Goal: Communication & Community: Answer question/provide support

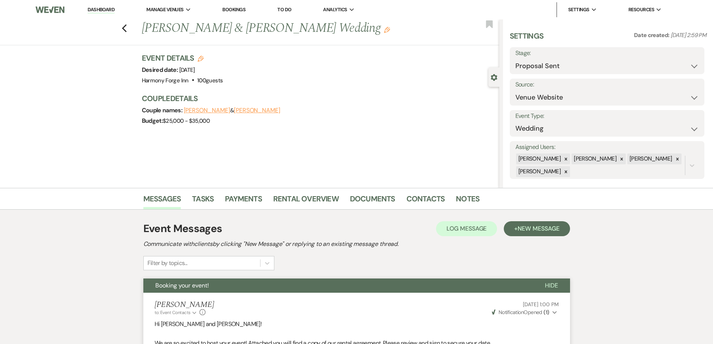
select select "6"
select select "5"
click at [106, 7] on link "Dashboard" at bounding box center [101, 9] width 27 height 7
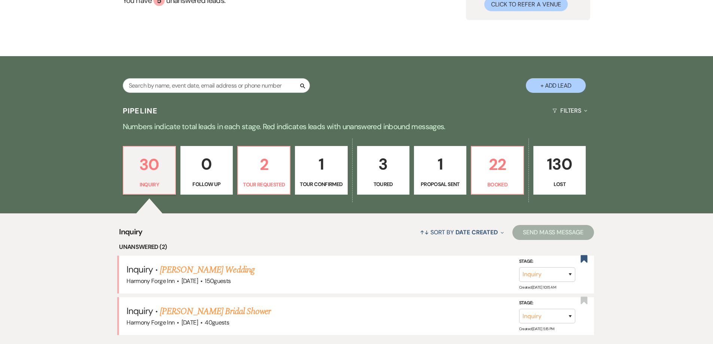
scroll to position [112, 0]
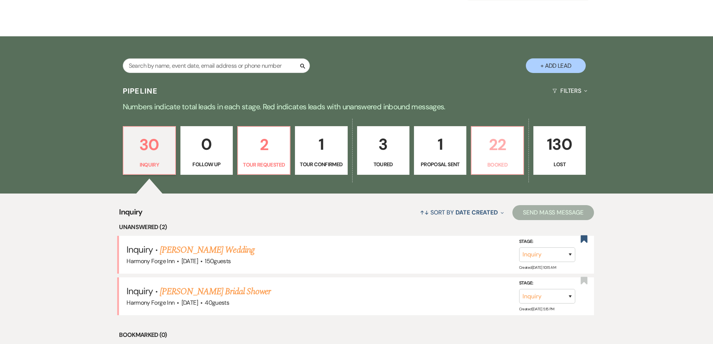
click at [500, 161] on p "Booked" at bounding box center [497, 165] width 43 height 8
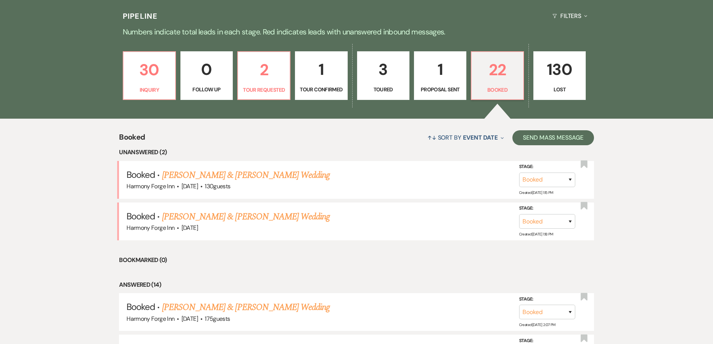
click at [455, 79] on p "1" at bounding box center [440, 69] width 43 height 25
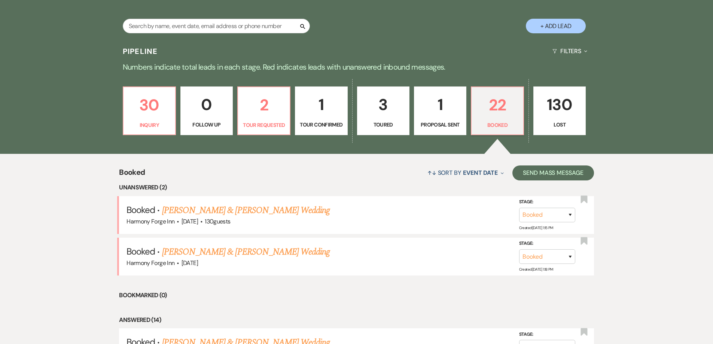
select select "6"
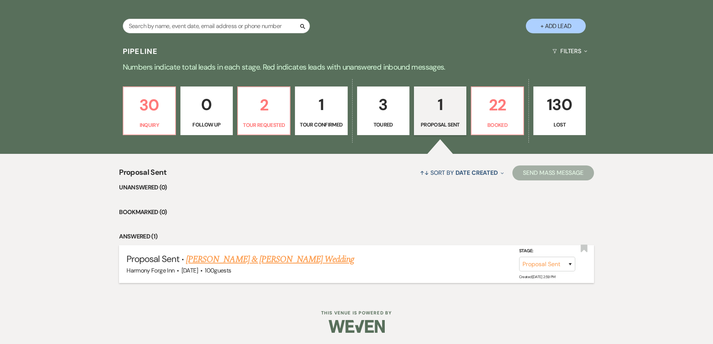
click at [240, 258] on link "[PERSON_NAME] & [PERSON_NAME] Wedding" at bounding box center [270, 259] width 168 height 13
select select "6"
select select "5"
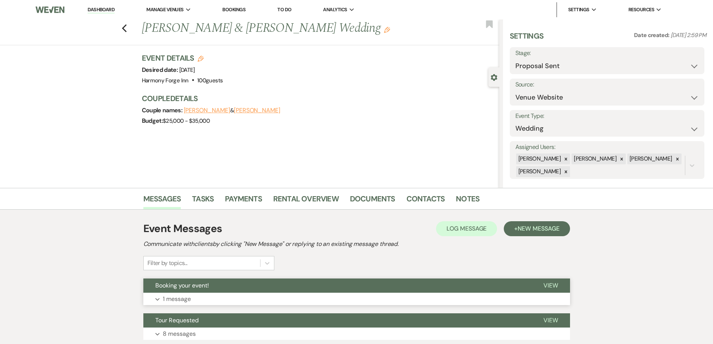
scroll to position [55, 0]
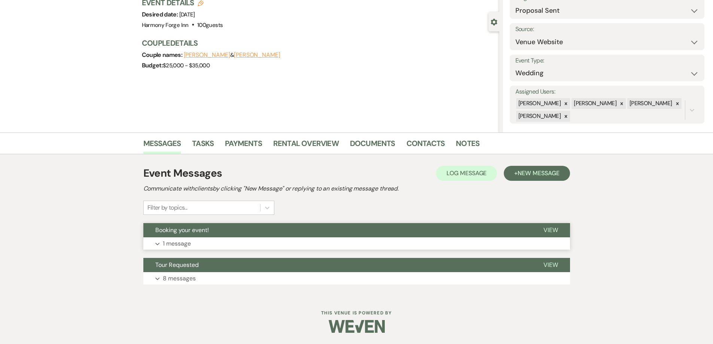
click at [176, 243] on p "1 message" at bounding box center [177, 244] width 28 height 10
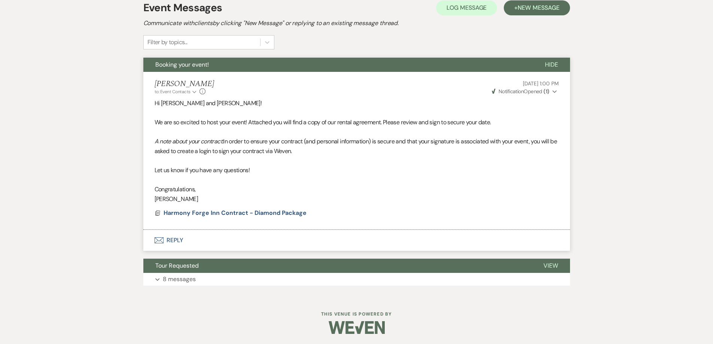
scroll to position [222, 0]
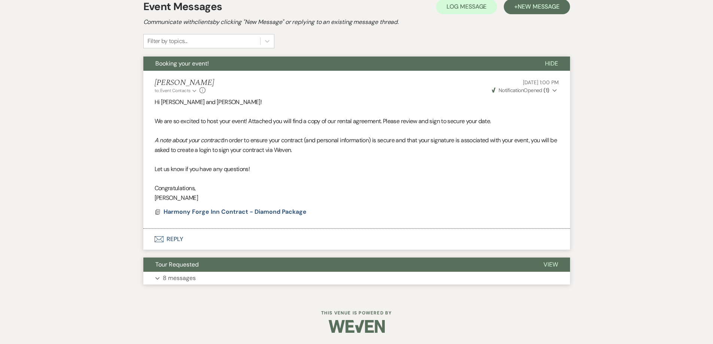
click at [214, 278] on button "Expand 8 messages" at bounding box center [356, 278] width 427 height 13
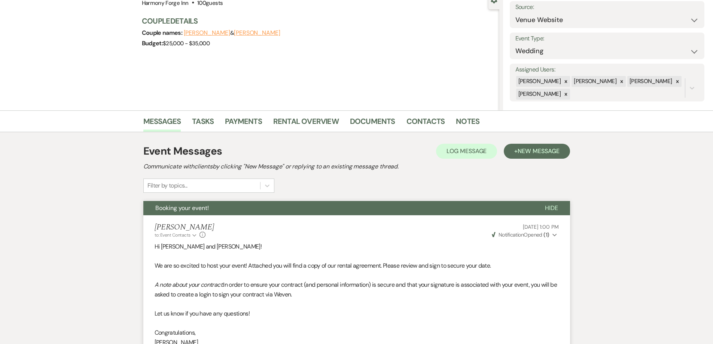
scroll to position [0, 0]
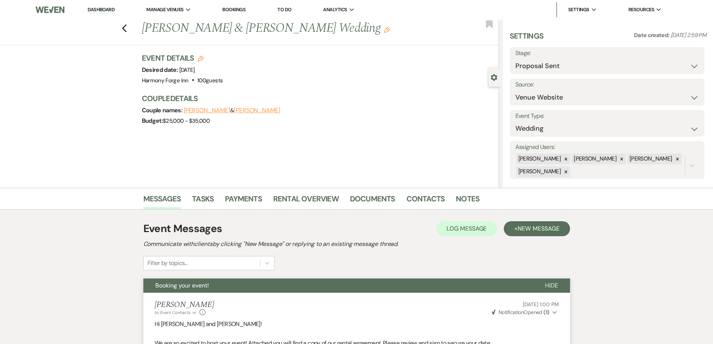
click at [112, 9] on link "Dashboard" at bounding box center [101, 9] width 27 height 7
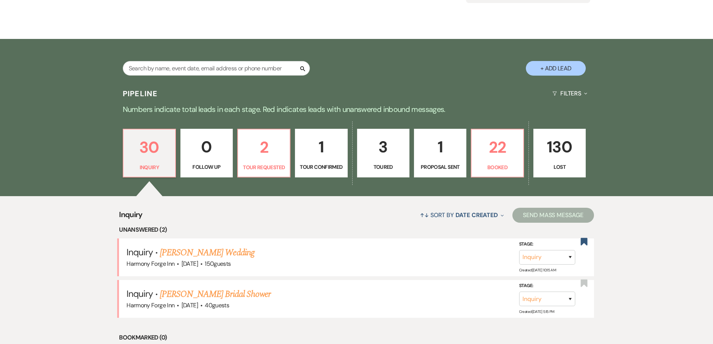
scroll to position [112, 0]
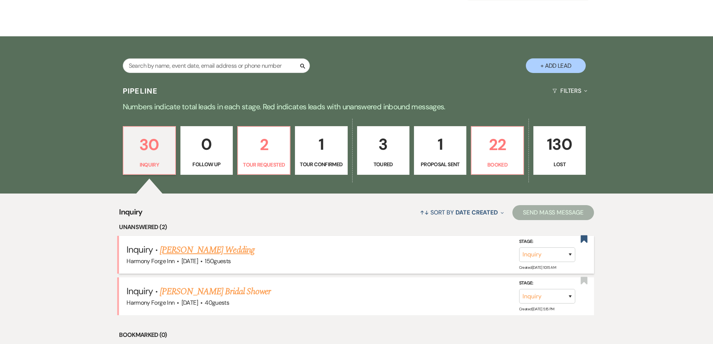
click at [199, 248] on link "[PERSON_NAME] Wedding" at bounding box center [207, 249] width 95 height 13
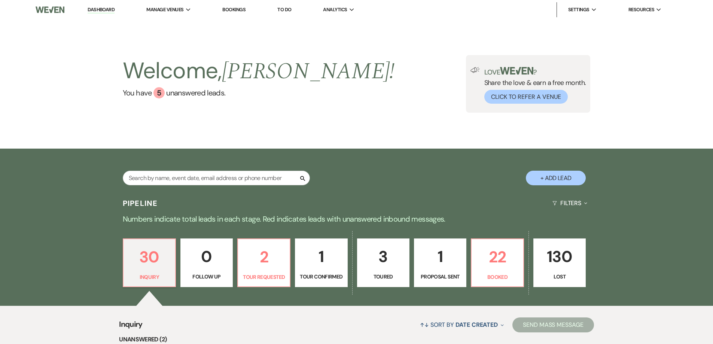
select select "5"
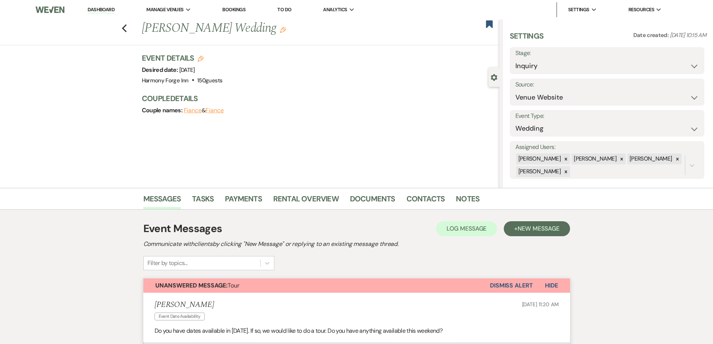
click at [108, 12] on link "Dashboard" at bounding box center [101, 9] width 27 height 7
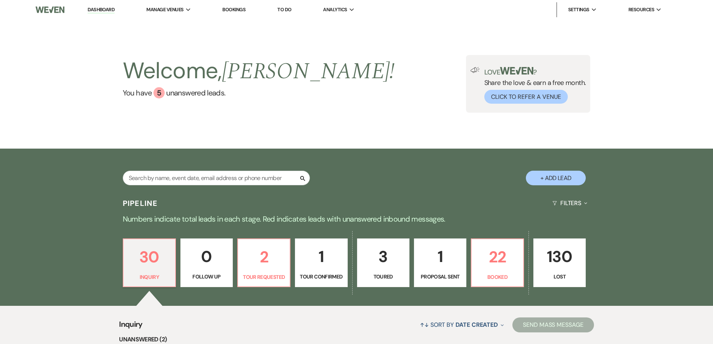
click at [445, 260] on p "1" at bounding box center [440, 256] width 43 height 25
select select "6"
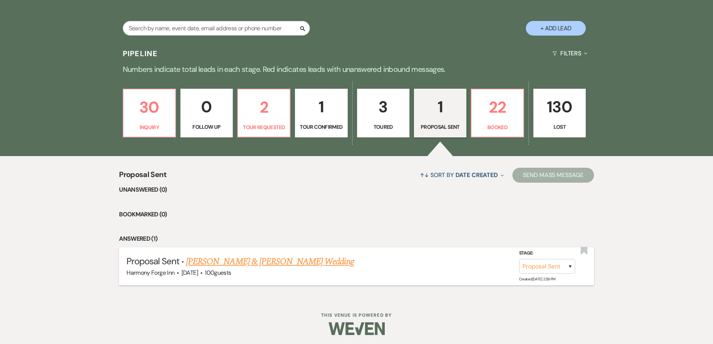
scroll to position [152, 0]
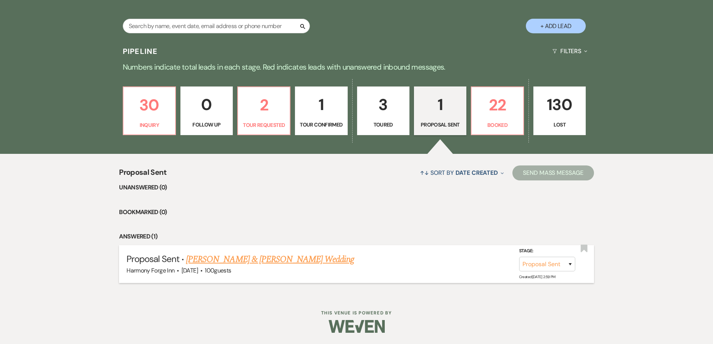
click at [265, 253] on link "[PERSON_NAME] & [PERSON_NAME] Wedding" at bounding box center [270, 259] width 168 height 13
select select "6"
select select "5"
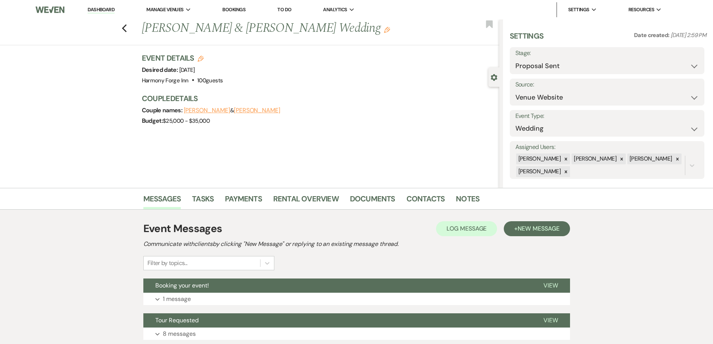
click at [101, 8] on link "Dashboard" at bounding box center [101, 9] width 27 height 7
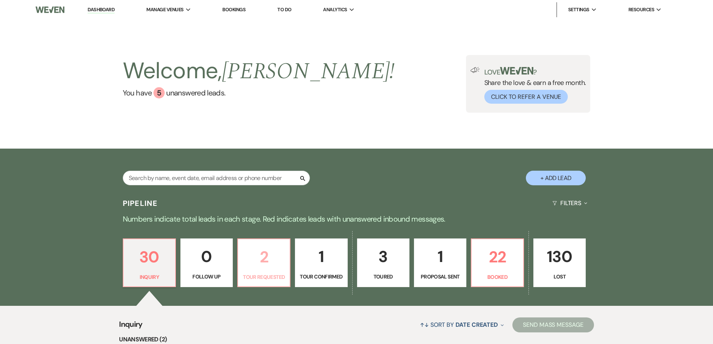
click at [271, 253] on p "2" at bounding box center [264, 256] width 43 height 25
select select "2"
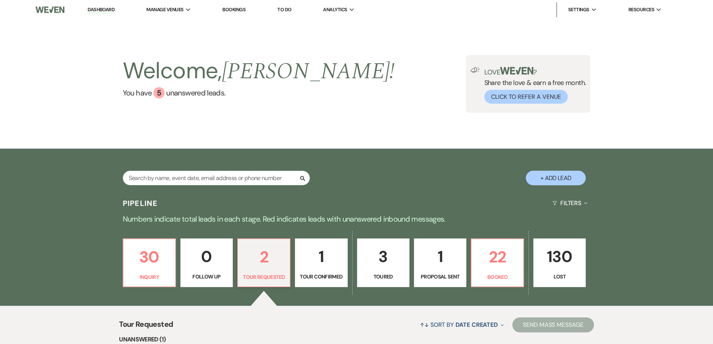
scroll to position [150, 0]
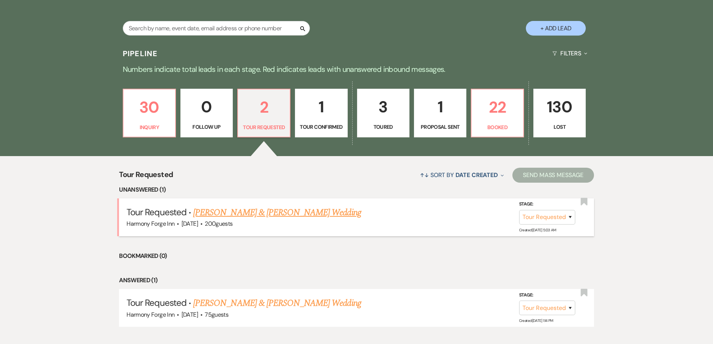
click at [266, 212] on link "[PERSON_NAME] & [PERSON_NAME] Wedding" at bounding box center [277, 212] width 168 height 13
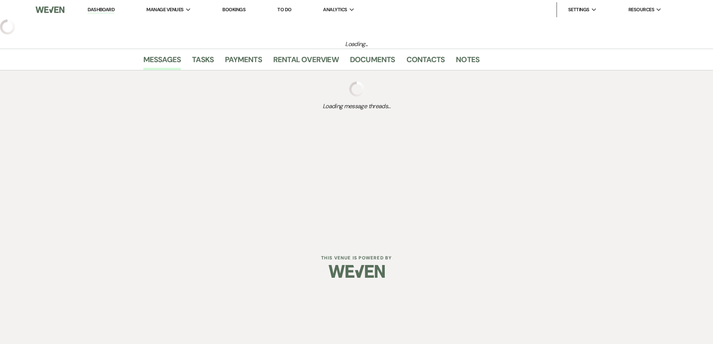
select select "2"
select select "5"
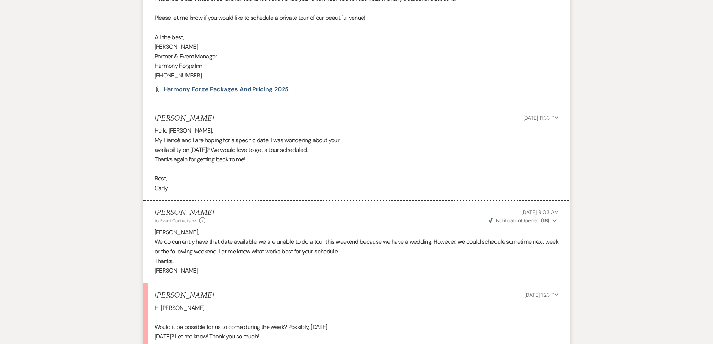
scroll to position [592, 0]
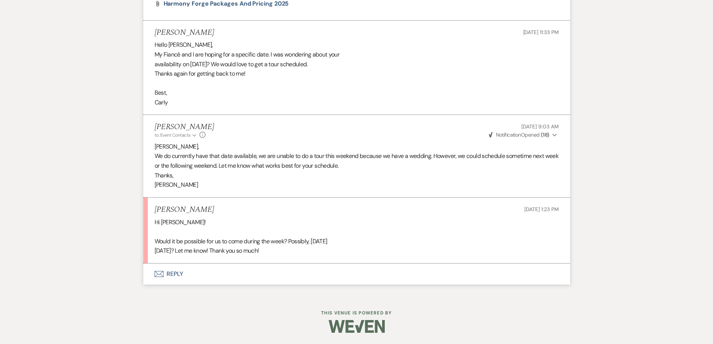
click at [173, 275] on button "Envelope Reply" at bounding box center [356, 273] width 427 height 21
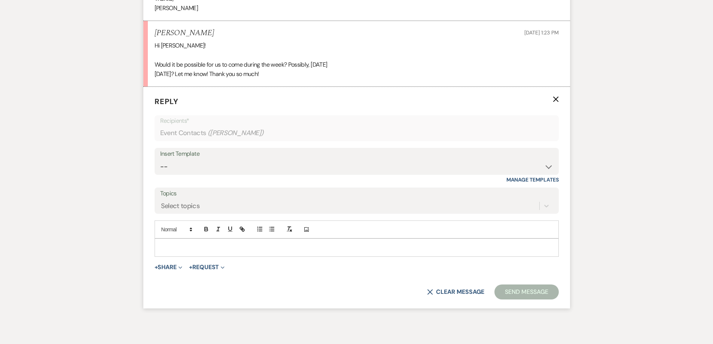
scroll to position [794, 0]
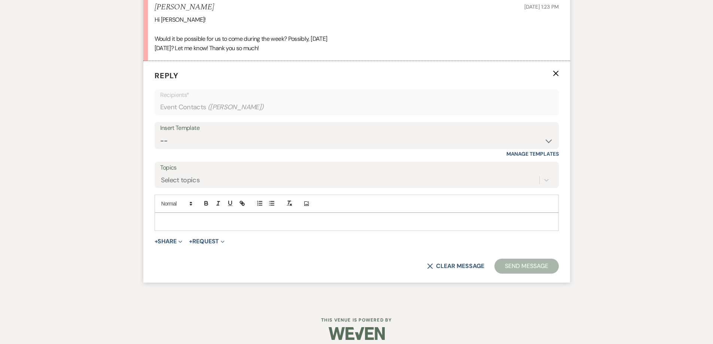
click at [186, 222] on p at bounding box center [357, 221] width 392 height 8
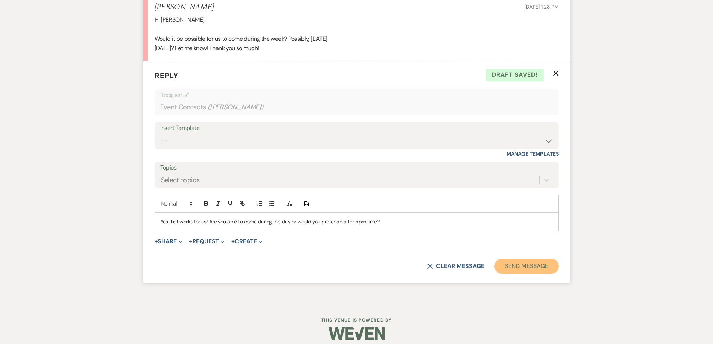
click at [517, 266] on button "Send Message" at bounding box center [526, 266] width 64 height 15
